Goal: Communication & Community: Ask a question

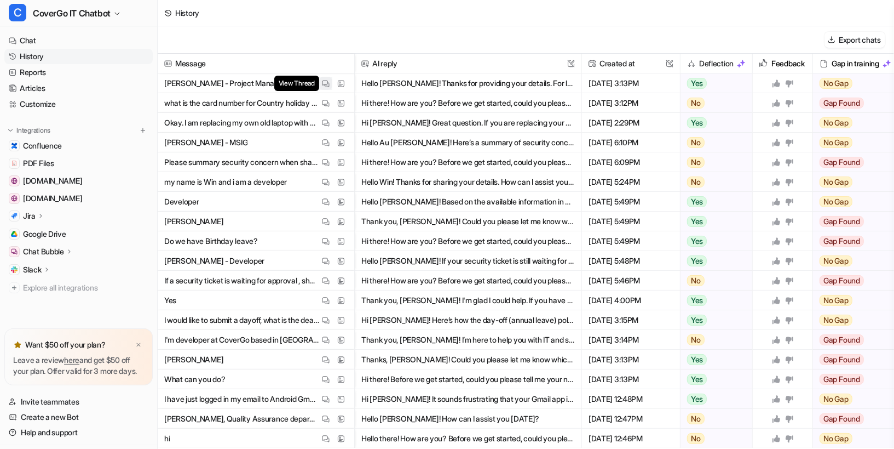
click at [327, 86] on img at bounding box center [326, 83] width 8 height 8
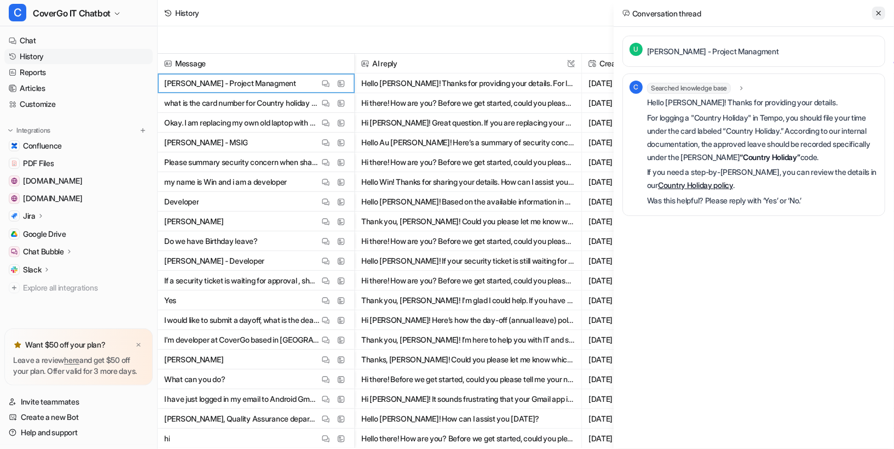
click at [881, 13] on icon at bounding box center [879, 13] width 8 height 8
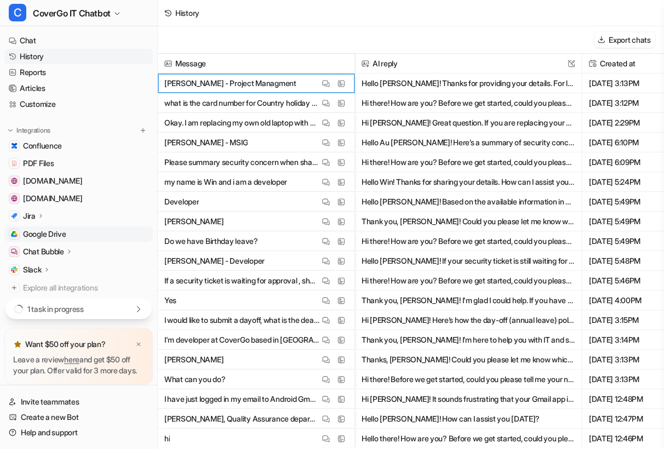
click at [29, 232] on span "Google Drive" at bounding box center [44, 233] width 43 height 11
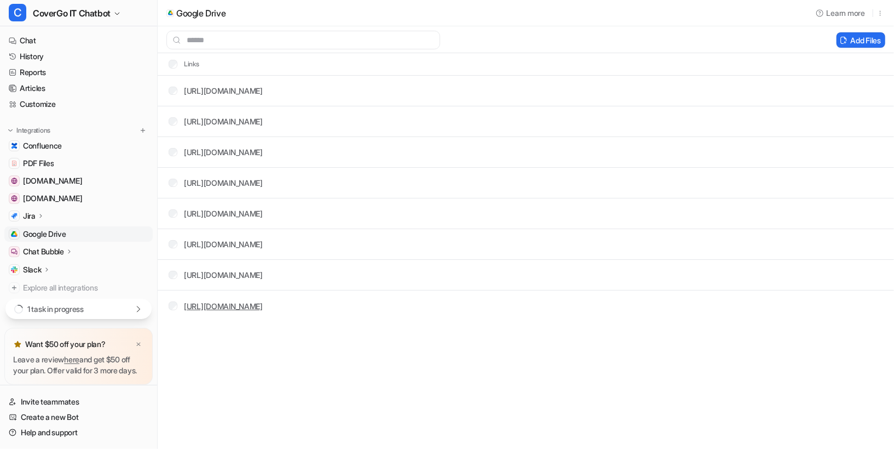
click at [263, 306] on link "[URL][DOMAIN_NAME]" at bounding box center [223, 305] width 79 height 9
click at [263, 88] on link "[URL][DOMAIN_NAME]" at bounding box center [223, 90] width 79 height 9
click at [263, 120] on link "[URL][DOMAIN_NAME]" at bounding box center [223, 121] width 79 height 9
click at [855, 41] on button "Add Files" at bounding box center [861, 39] width 49 height 15
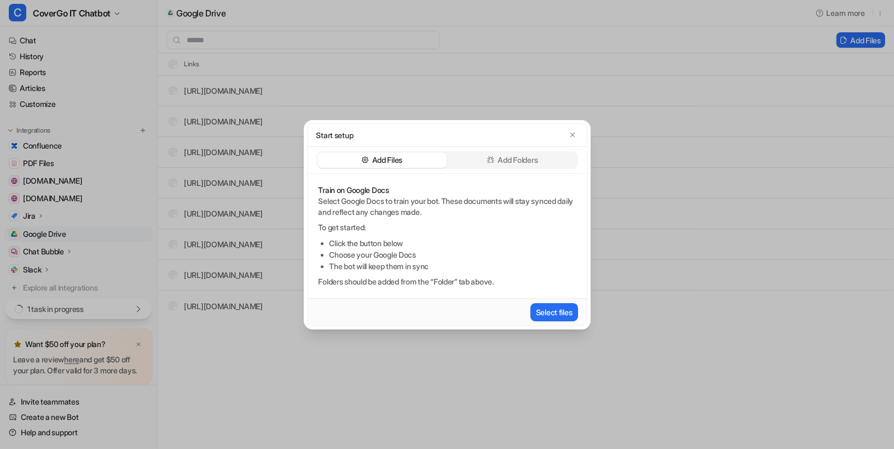
click at [522, 157] on p "Add Folders" at bounding box center [518, 159] width 40 height 11
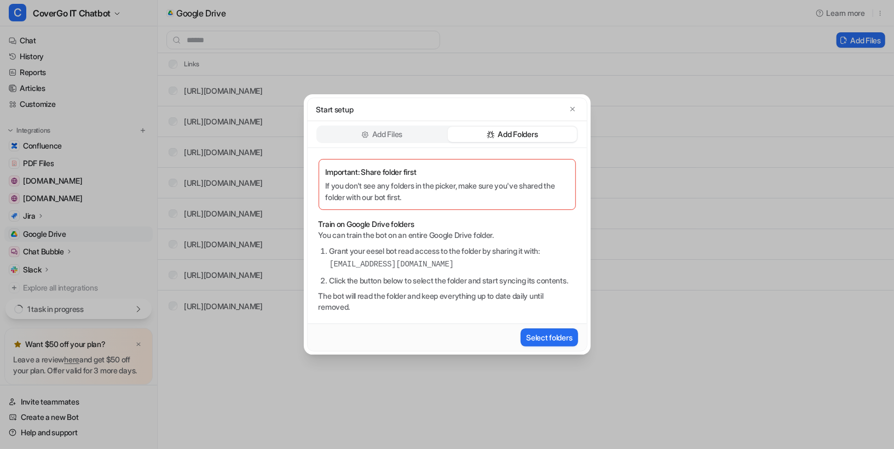
click at [394, 133] on p "Add Files" at bounding box center [387, 134] width 30 height 11
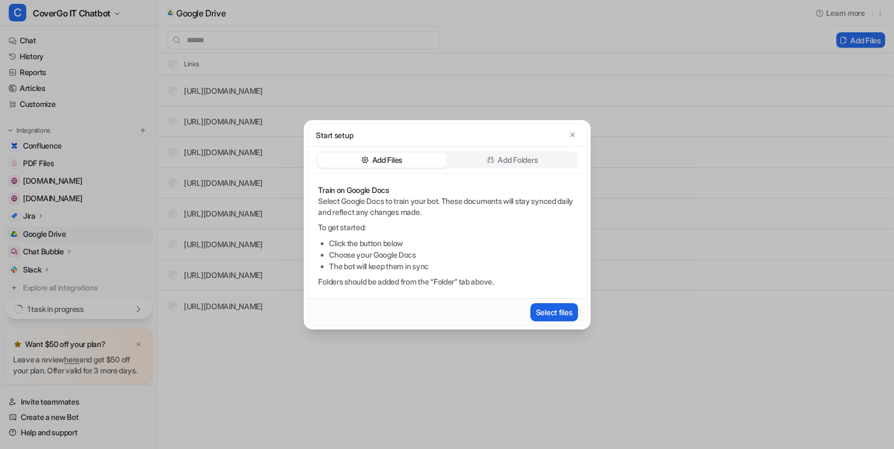
click at [551, 314] on button "Select files" at bounding box center [555, 312] width 48 height 18
click at [570, 133] on icon "button" at bounding box center [573, 135] width 8 height 8
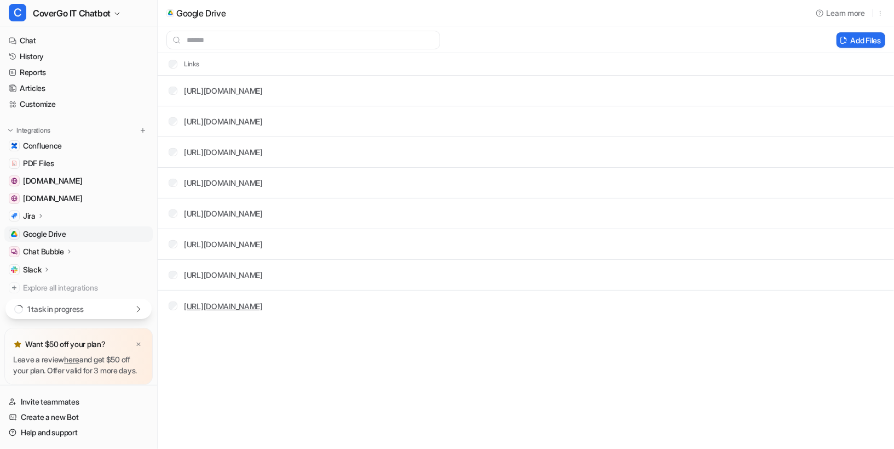
click at [263, 306] on link "[URL][DOMAIN_NAME]" at bounding box center [223, 305] width 79 height 9
click at [865, 42] on button "Add Files" at bounding box center [861, 39] width 49 height 15
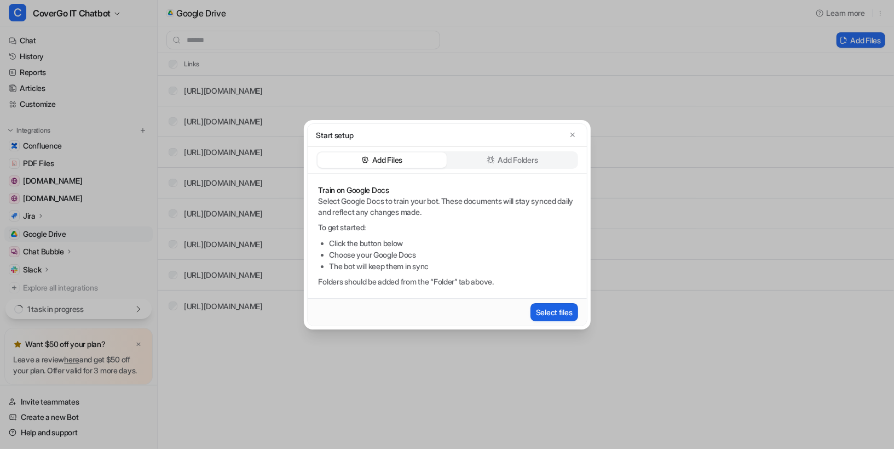
click at [547, 312] on button "Select files" at bounding box center [555, 312] width 48 height 18
click at [578, 124] on div "Start setup" at bounding box center [447, 135] width 279 height 23
click at [578, 128] on div "Start setup" at bounding box center [447, 135] width 279 height 23
click at [568, 137] on button "button" at bounding box center [572, 134] width 11 height 11
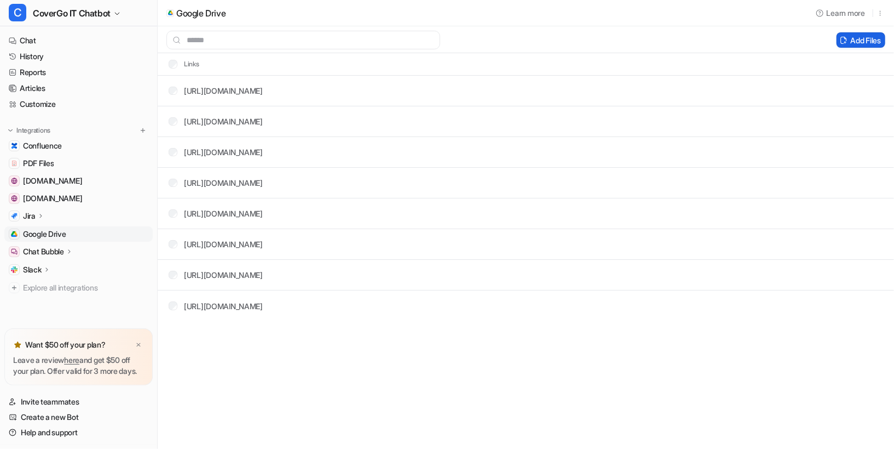
click at [868, 42] on button "Add Files" at bounding box center [861, 39] width 49 height 15
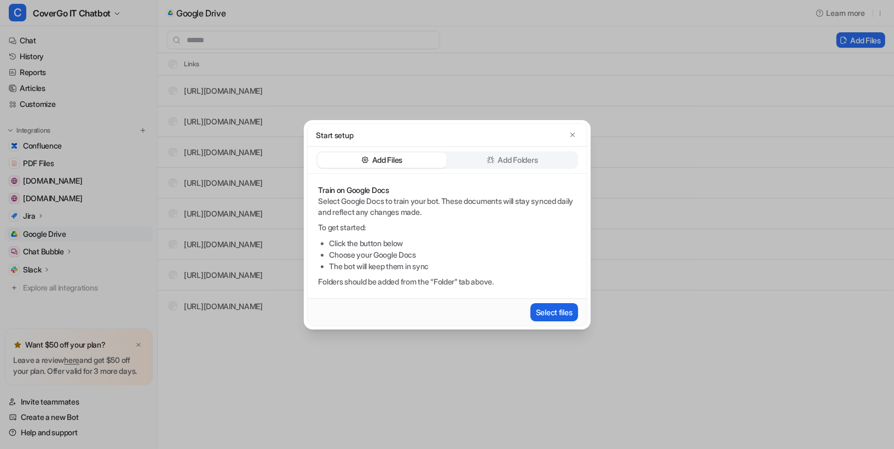
click at [571, 310] on button "Select files" at bounding box center [555, 312] width 48 height 18
click at [574, 129] on div "Start setup" at bounding box center [448, 135] width 262 height 12
click at [571, 142] on div "Start setup" at bounding box center [447, 135] width 279 height 23
click at [572, 137] on icon "button" at bounding box center [573, 135] width 8 height 8
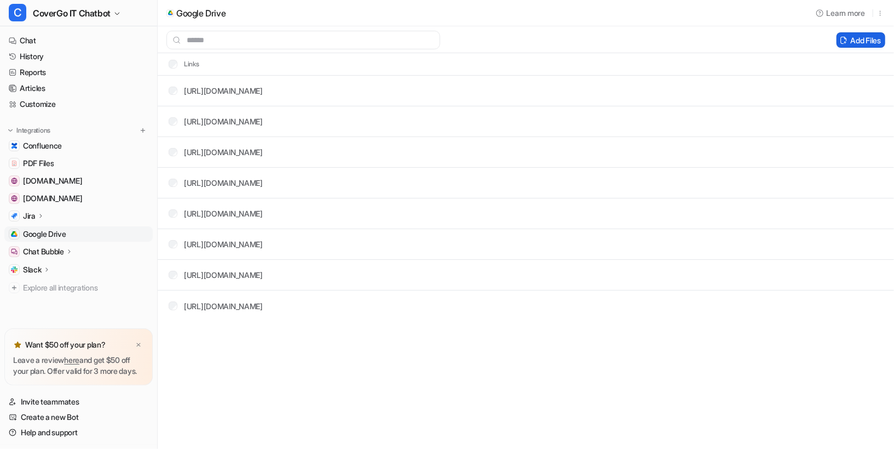
click at [848, 42] on button "Add Files" at bounding box center [861, 39] width 49 height 15
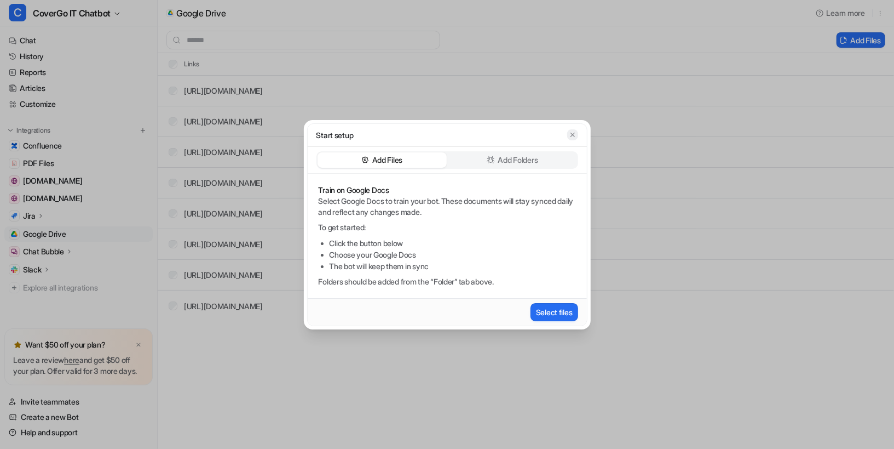
click at [572, 134] on icon "button" at bounding box center [572, 134] width 4 height 4
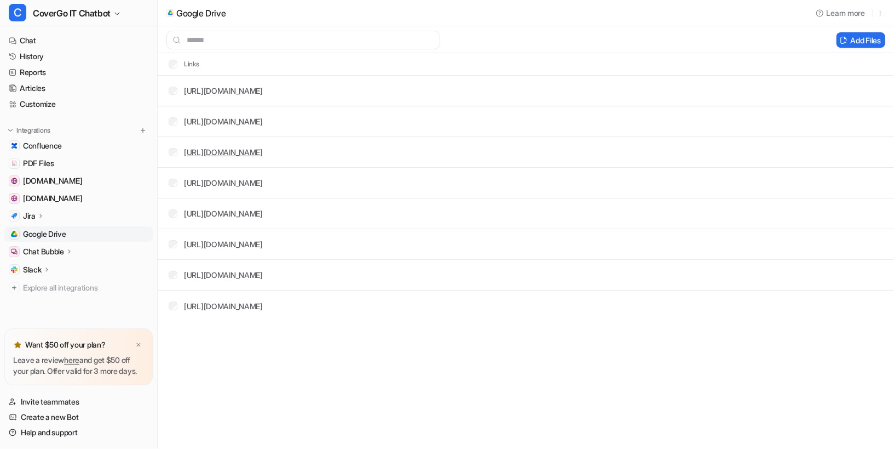
click at [263, 148] on link "[URL][DOMAIN_NAME]" at bounding box center [223, 151] width 79 height 9
click at [263, 192] on td "[URL][DOMAIN_NAME]" at bounding box center [212, 183] width 104 height 20
click at [263, 180] on link "[URL][DOMAIN_NAME]" at bounding box center [223, 182] width 79 height 9
click at [263, 215] on link "[URL][DOMAIN_NAME]" at bounding box center [223, 213] width 79 height 9
click at [254, 252] on td "[URL][DOMAIN_NAME]" at bounding box center [212, 244] width 104 height 20
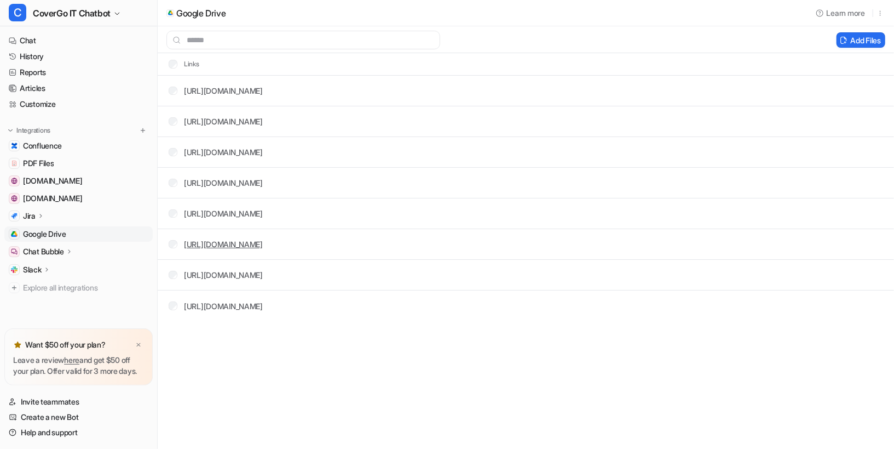
click at [254, 246] on link "[URL][DOMAIN_NAME]" at bounding box center [223, 243] width 79 height 9
click at [290, 232] on tr "[URL][DOMAIN_NAME]" at bounding box center [526, 244] width 737 height 31
click at [263, 238] on div "[URL][DOMAIN_NAME]" at bounding box center [223, 244] width 79 height 12
click at [263, 243] on link "[URL][DOMAIN_NAME]" at bounding box center [223, 243] width 79 height 9
click at [263, 270] on link "[URL][DOMAIN_NAME]" at bounding box center [223, 274] width 79 height 9
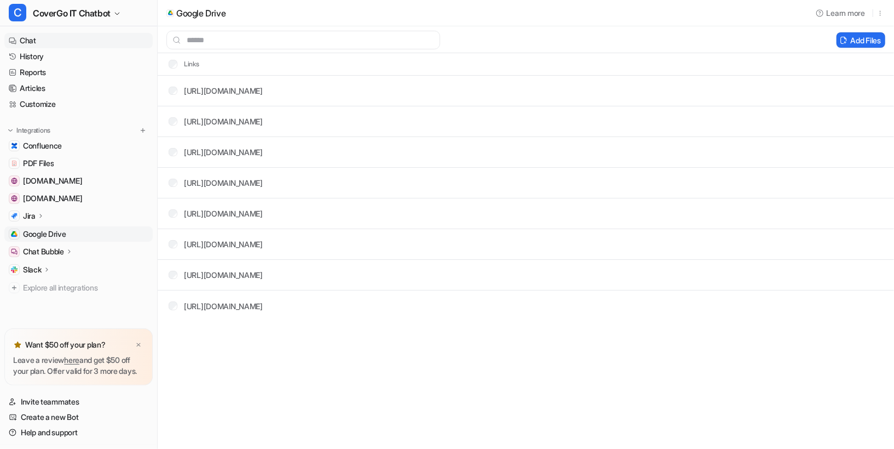
click at [59, 40] on link "Chat" at bounding box center [78, 40] width 148 height 15
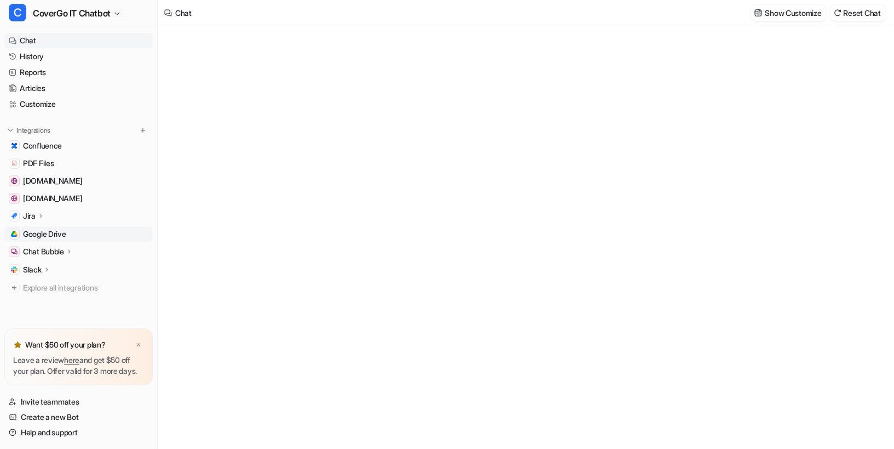
click at [66, 235] on span "Google Drive" at bounding box center [44, 233] width 43 height 11
type textarea "**********"
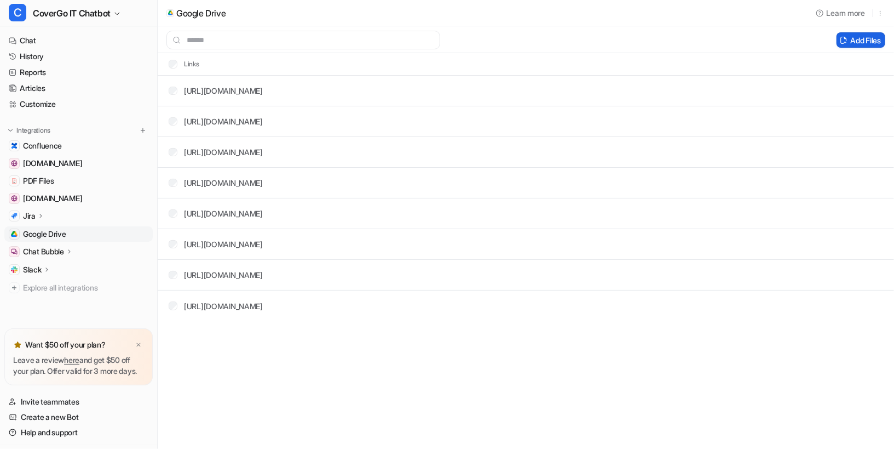
click at [843, 37] on icon at bounding box center [844, 39] width 6 height 7
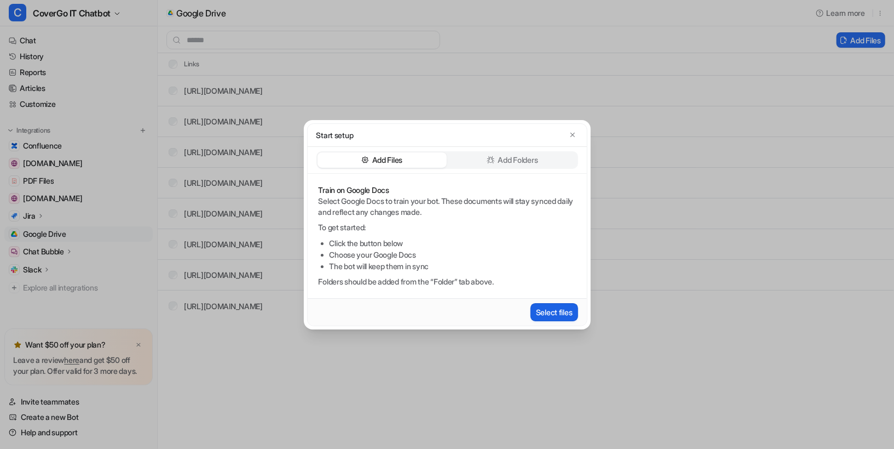
click at [560, 305] on button "Select files" at bounding box center [555, 312] width 48 height 18
click at [574, 130] on button "button" at bounding box center [572, 134] width 11 height 11
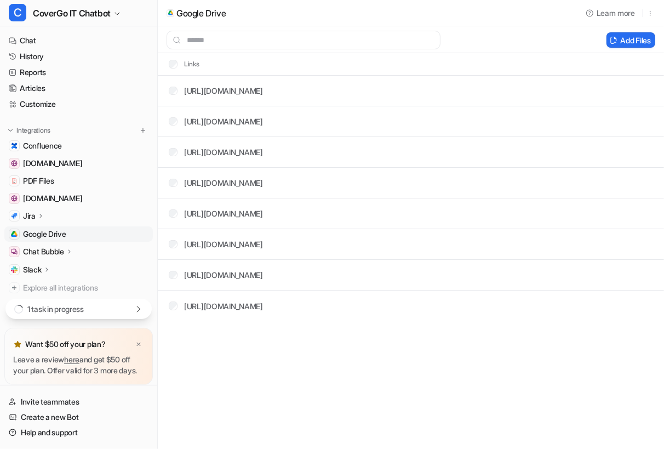
click at [131, 300] on div "1 task in progress" at bounding box center [78, 308] width 146 height 20
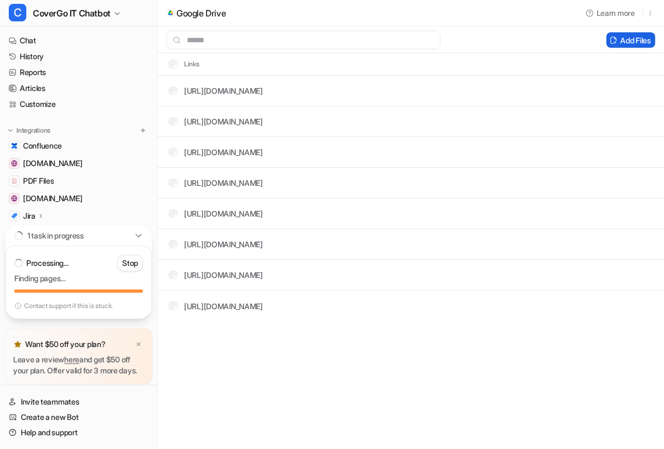
click at [625, 37] on button "Add Files" at bounding box center [630, 39] width 49 height 15
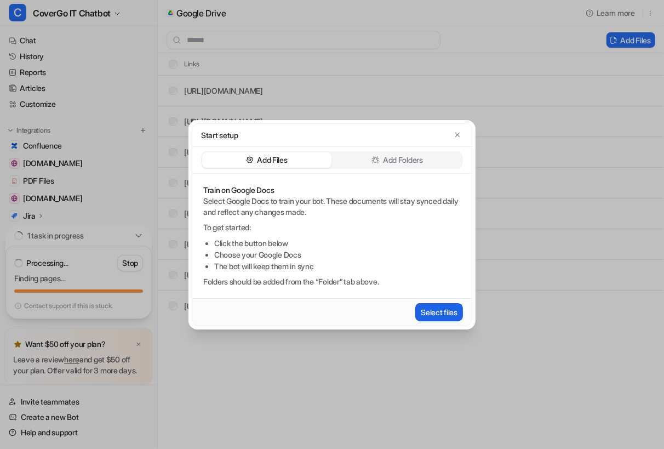
click at [444, 309] on button "Select files" at bounding box center [439, 312] width 48 height 18
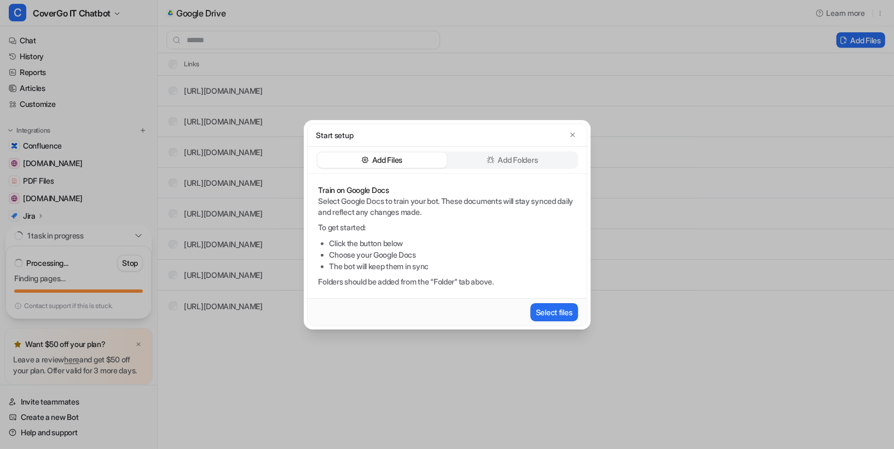
click at [577, 130] on div "Start setup" at bounding box center [448, 135] width 262 height 12
click at [570, 135] on icon "button" at bounding box center [573, 135] width 8 height 8
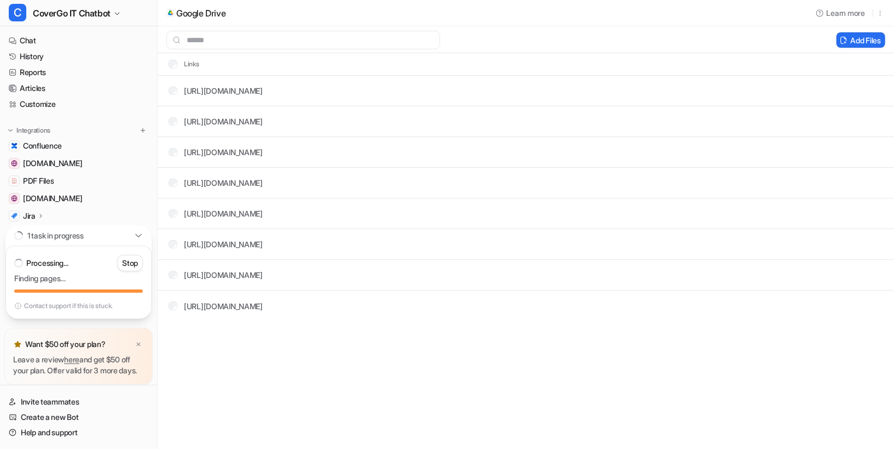
click at [133, 227] on div "1 task in progress" at bounding box center [78, 235] width 146 height 20
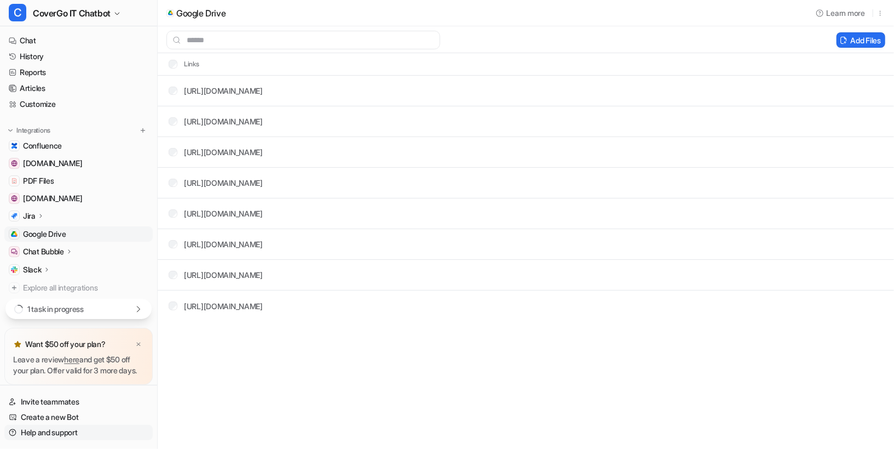
click at [52, 428] on link "Help and support" at bounding box center [78, 431] width 148 height 15
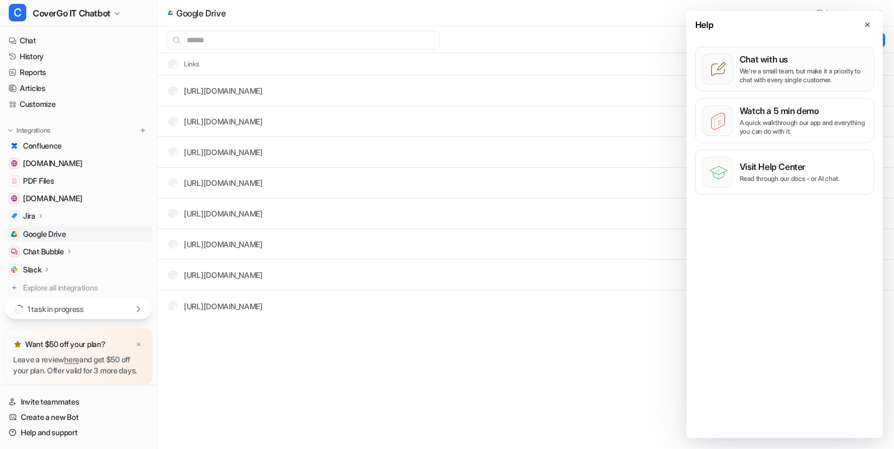
click at [816, 67] on p "We’re a small team, but make it a priority to chat with every single customer." at bounding box center [804, 76] width 128 height 18
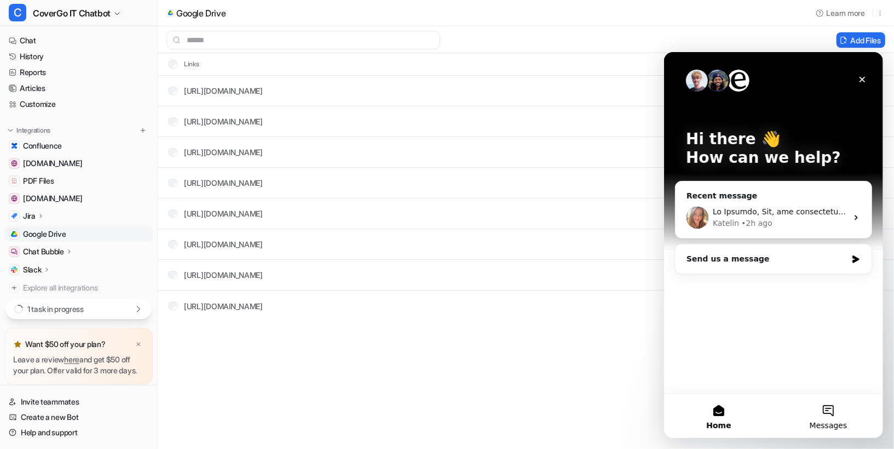
click at [837, 415] on button "Messages" at bounding box center [828, 415] width 110 height 44
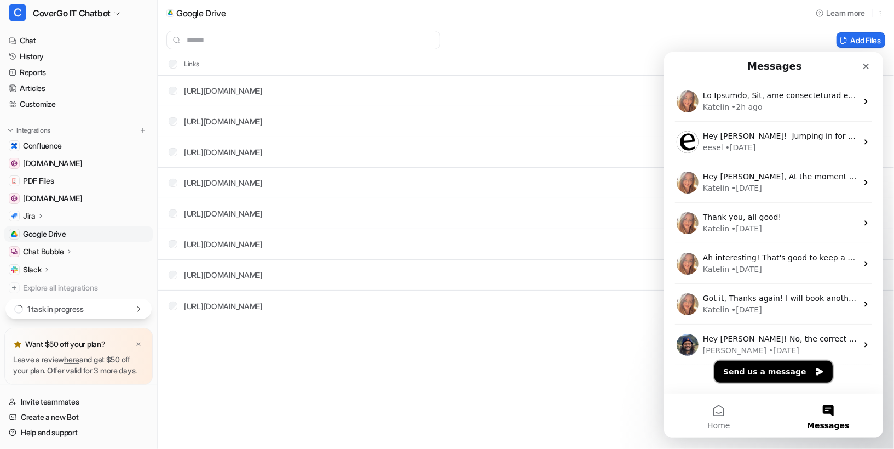
click at [778, 366] on button "Send us a message" at bounding box center [773, 371] width 118 height 22
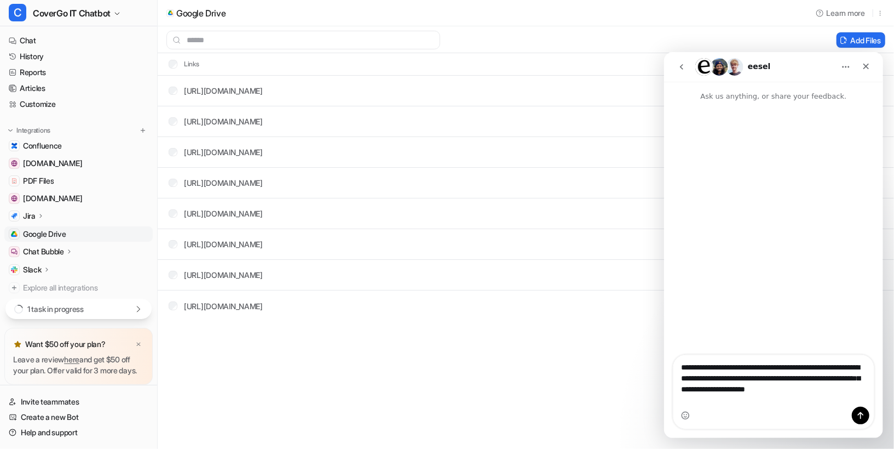
drag, startPoint x: 758, startPoint y: 397, endPoint x: 893, endPoint y: 401, distance: 135.3
click html "**********"
type textarea "**********"
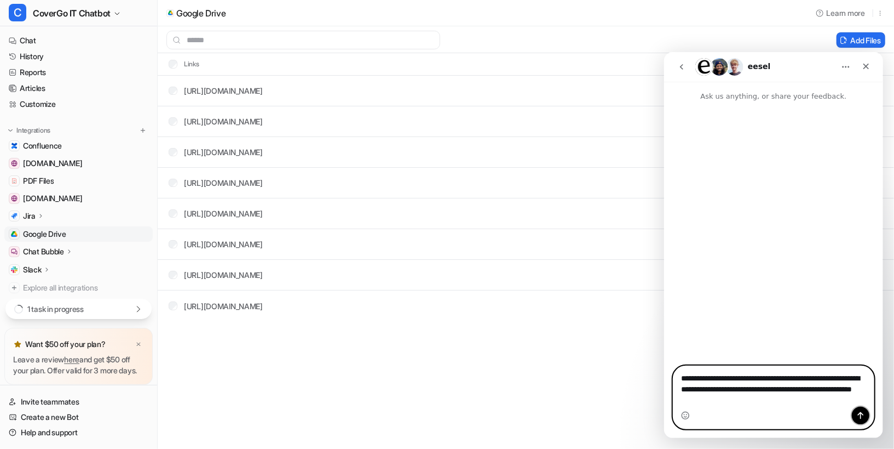
click at [862, 412] on icon "Send a message…" at bounding box center [860, 414] width 9 height 9
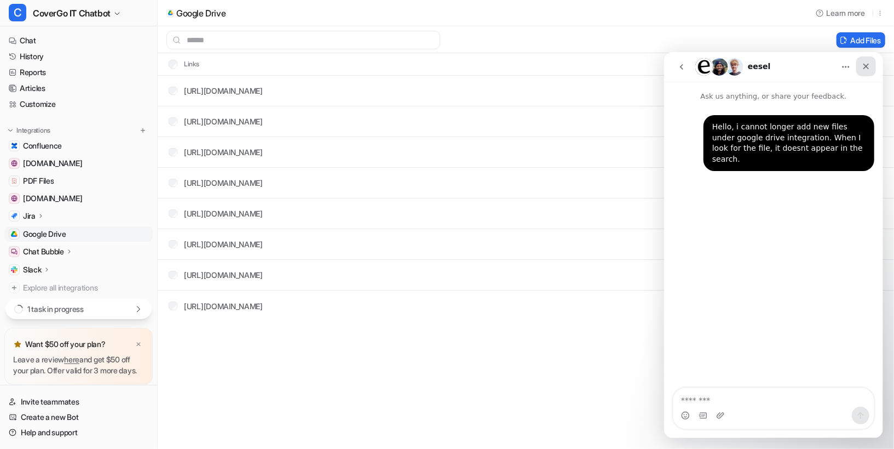
click at [870, 69] on div "Close" at bounding box center [866, 66] width 20 height 20
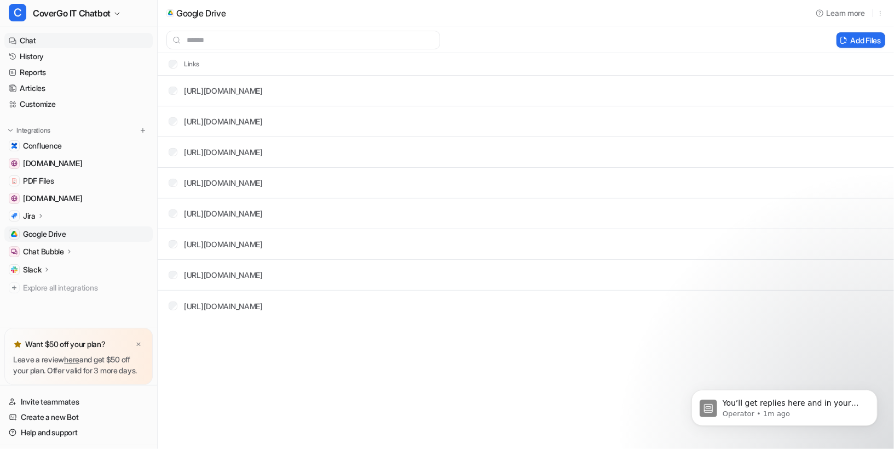
click at [50, 47] on link "Chat" at bounding box center [78, 40] width 148 height 15
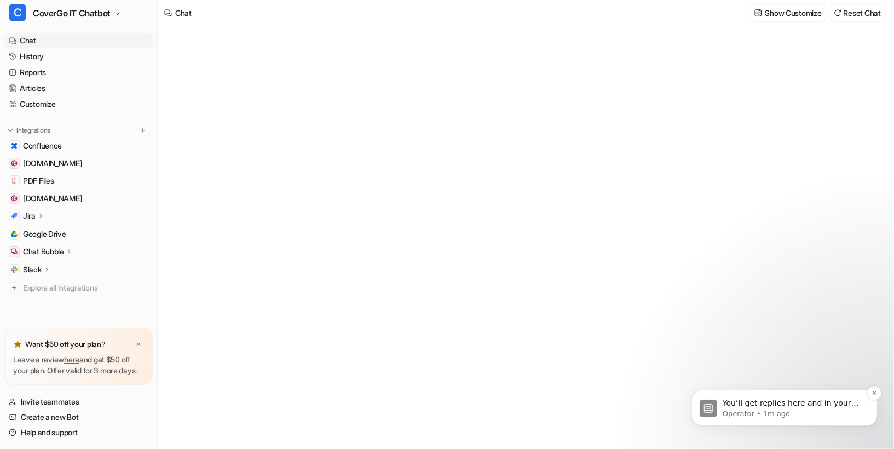
type textarea "**********"
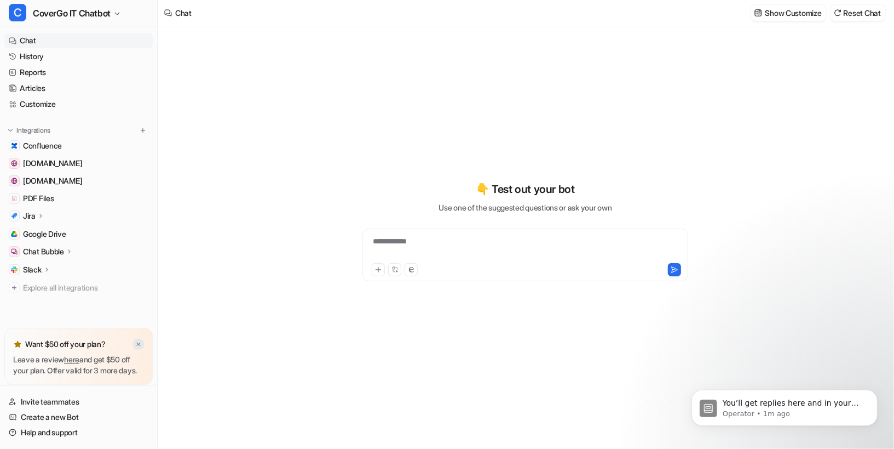
click at [140, 341] on img at bounding box center [138, 344] width 7 height 7
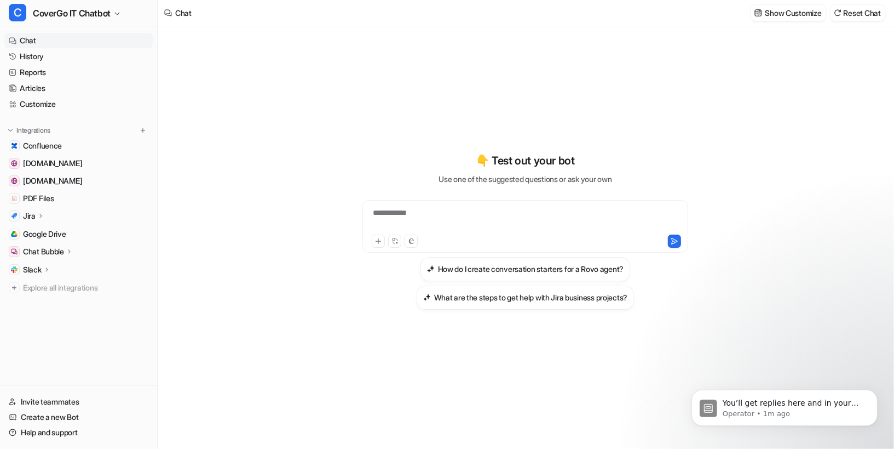
click at [760, 331] on div "**********" at bounding box center [525, 237] width 735 height 422
click at [60, 57] on link "History" at bounding box center [78, 56] width 148 height 15
